Goal: Information Seeking & Learning: Learn about a topic

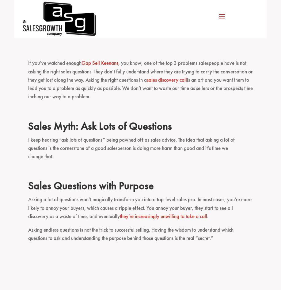
scroll to position [307, 0]
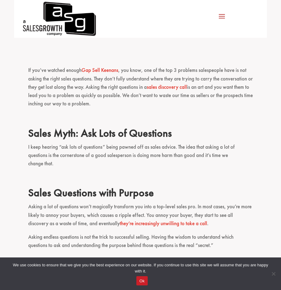
click at [126, 186] on h2 "Sales Questions with Purpose" at bounding box center [140, 194] width 225 height 16
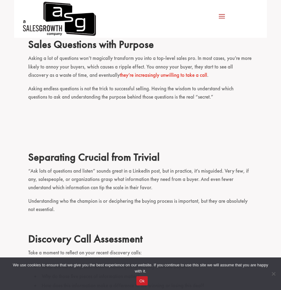
scroll to position [430, 0]
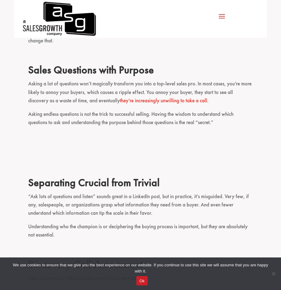
click at [140, 192] on p "“Ask lots of questions and listen” sounds great in a LinkedIn post, but in prac…" at bounding box center [140, 207] width 225 height 30
click at [170, 176] on h2 "Separating Crucial from Trivial" at bounding box center [140, 184] width 225 height 16
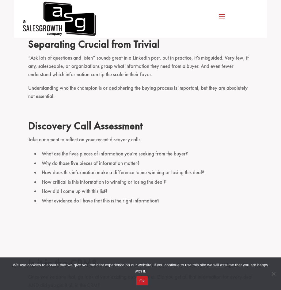
scroll to position [583, 0]
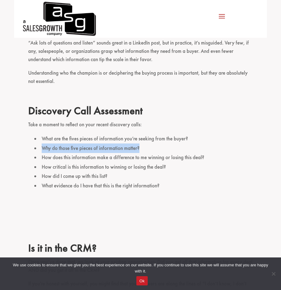
drag, startPoint x: 41, startPoint y: 130, endPoint x: 148, endPoint y: 129, distance: 106.8
click at [148, 143] on li "Why do those five pieces of information matter?" at bounding box center [143, 148] width 219 height 10
click at [99, 153] on li "How does this information make a difference to me winning or losing this deal?" at bounding box center [143, 158] width 219 height 10
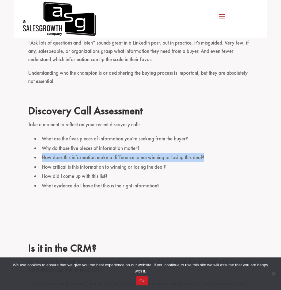
drag, startPoint x: 124, startPoint y: 138, endPoint x: 213, endPoint y: 139, distance: 89.0
click at [213, 153] on li "How does this information make a difference to me winning or losing this deal?" at bounding box center [143, 158] width 219 height 10
click at [202, 153] on li "How does this information make a difference to me winning or losing this deal?" at bounding box center [143, 158] width 219 height 10
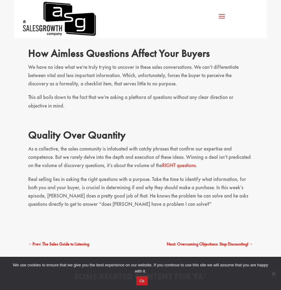
scroll to position [859, 0]
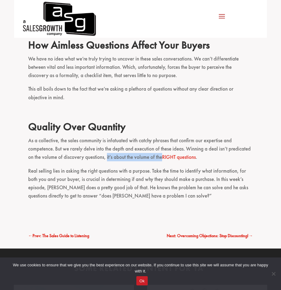
drag, startPoint x: 107, startPoint y: 138, endPoint x: 163, endPoint y: 138, distance: 55.5
click at [163, 138] on p "As a collective, the sales community is infatuated with catchy phrases that con…" at bounding box center [140, 151] width 225 height 30
click at [164, 136] on p "As a collective, the sales community is infatuated with catchy phrases that con…" at bounding box center [140, 151] width 225 height 30
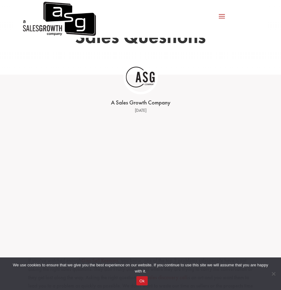
scroll to position [153, 0]
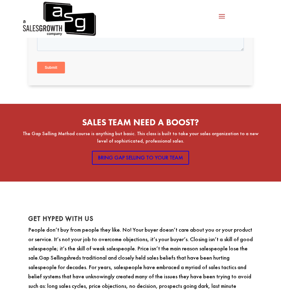
scroll to position [491, 0]
